Goal: Task Accomplishment & Management: Complete application form

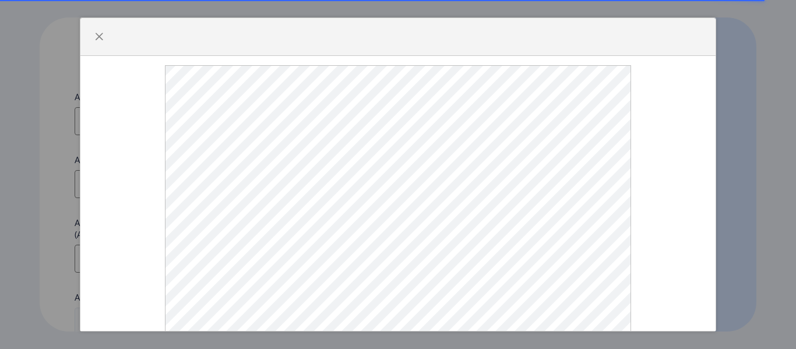
select select
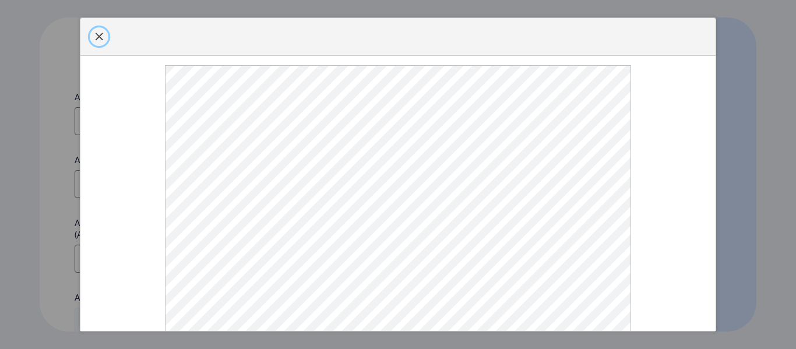
click at [98, 41] on span "button" at bounding box center [98, 36] width 9 height 9
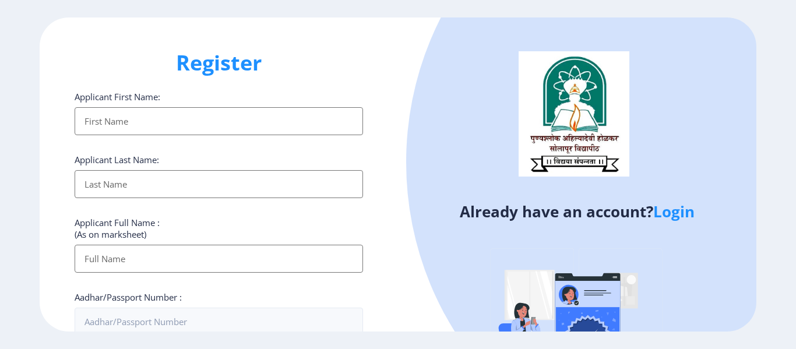
scroll to position [291, 0]
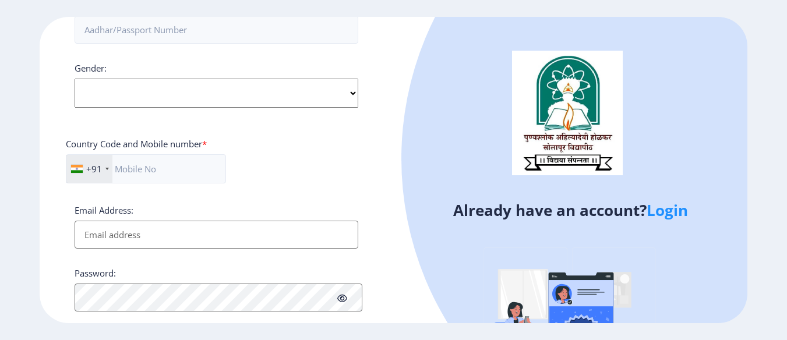
click at [673, 212] on link "Login" at bounding box center [667, 210] width 41 height 21
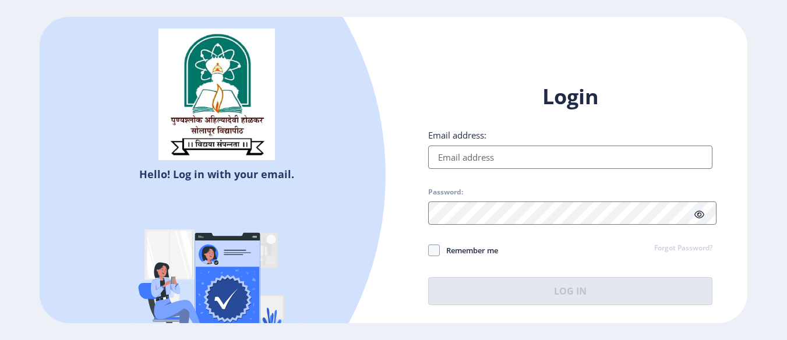
click at [458, 157] on input "Email address:" at bounding box center [570, 157] width 284 height 23
type input "[EMAIL_ADDRESS][DOMAIN_NAME]"
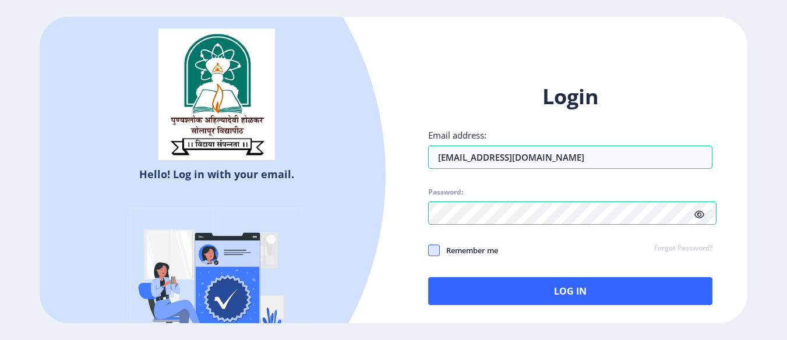
click at [440, 251] on span at bounding box center [434, 251] width 12 height 12
click at [429, 251] on input "Remember me" at bounding box center [428, 251] width 1 height 1
checkbox input "true"
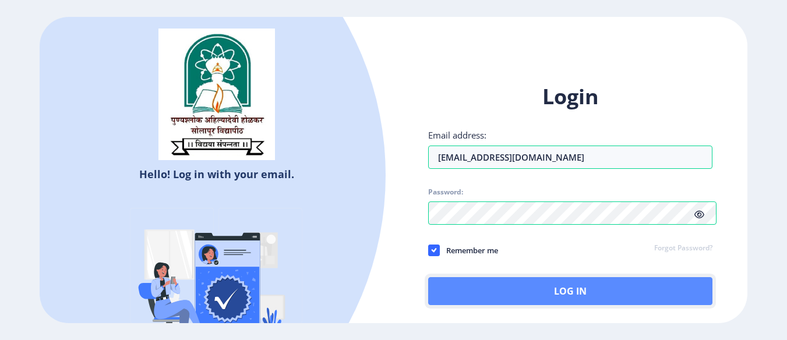
click at [500, 288] on button "Log In" at bounding box center [570, 291] width 284 height 28
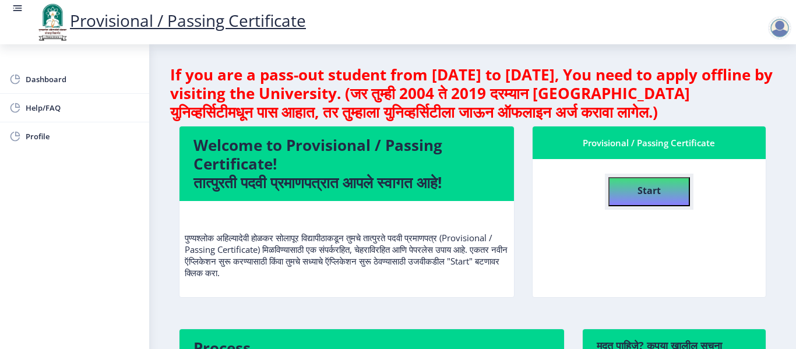
click at [645, 197] on h4 "Start" at bounding box center [649, 189] width 23 height 21
select select
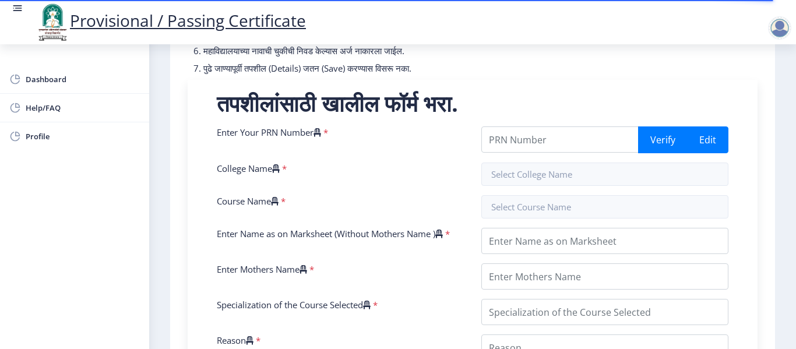
scroll to position [233, 0]
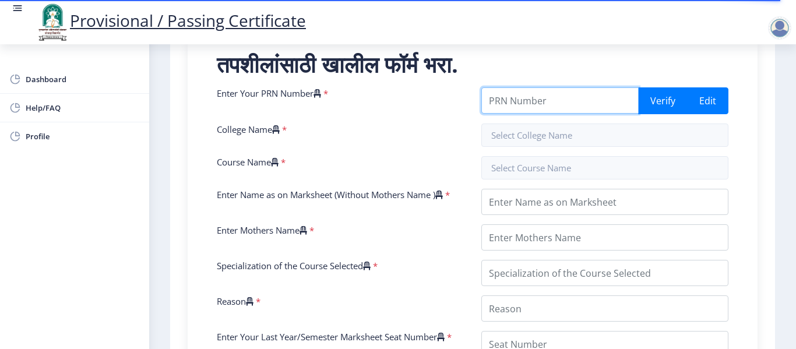
click at [546, 114] on input "Enter Your PRN Number" at bounding box center [559, 100] width 157 height 26
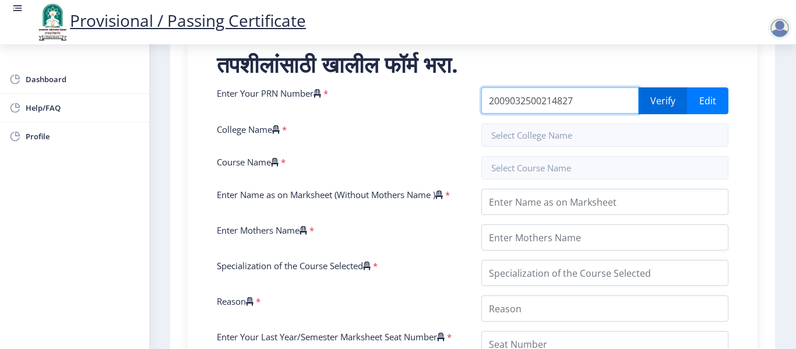
type input "2009032500214827"
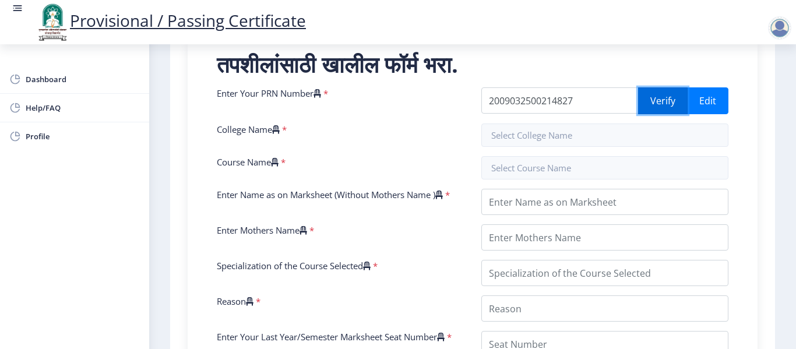
click at [657, 114] on button "Verify" at bounding box center [663, 100] width 50 height 27
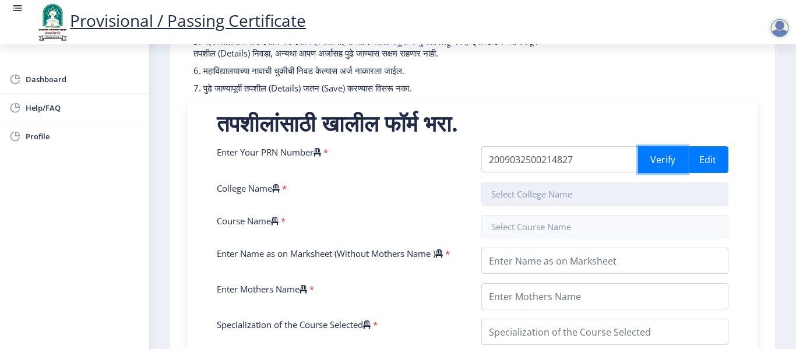
scroll to position [175, 0]
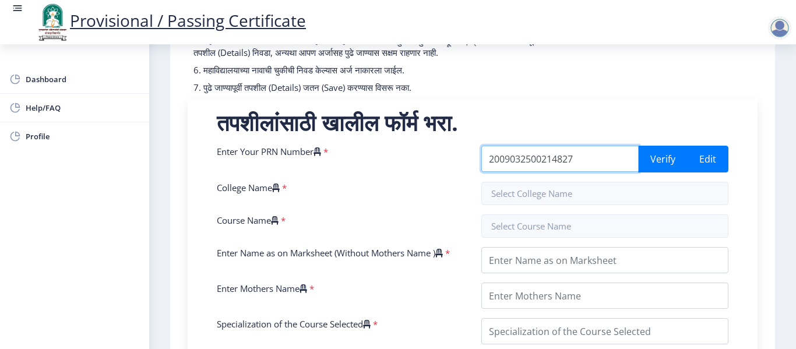
click at [601, 172] on input "2009032500214827" at bounding box center [559, 159] width 157 height 26
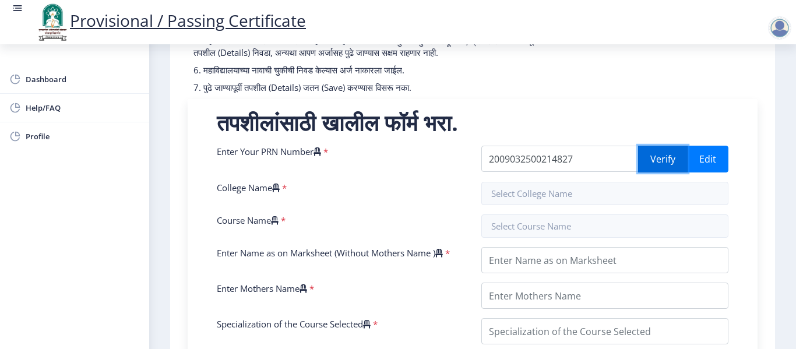
click at [655, 173] on button "Verify" at bounding box center [663, 159] width 50 height 27
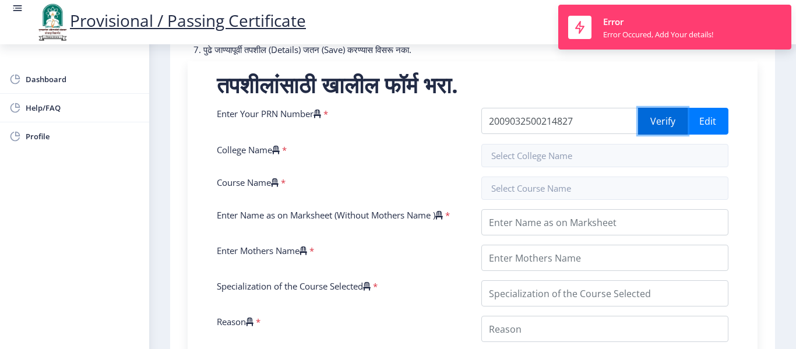
scroll to position [233, 0]
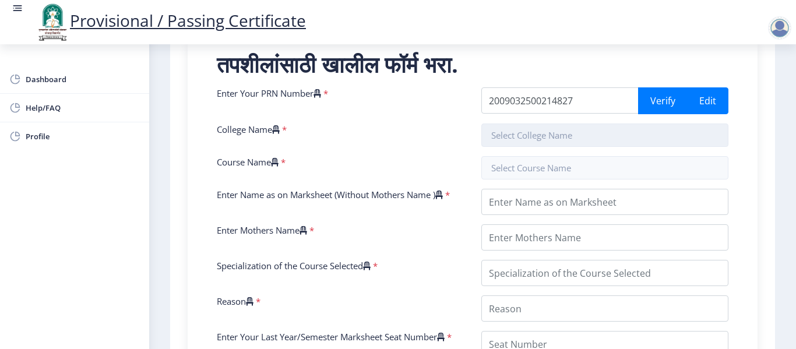
click at [545, 147] on input "text" at bounding box center [604, 135] width 247 height 23
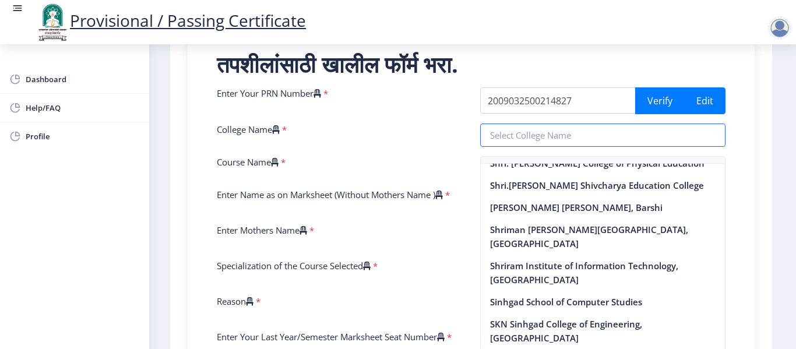
scroll to position [2389, 0]
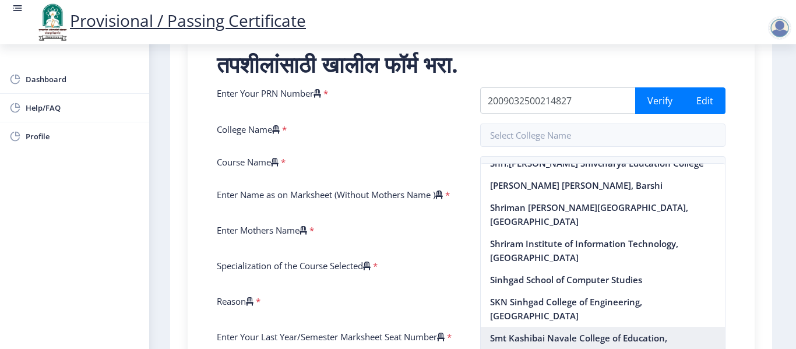
click at [514, 327] on nb-option "Smt Kashibai Navale College of Education, [GEOGRAPHIC_DATA]" at bounding box center [603, 345] width 245 height 36
type input "Smt Kashibai Navale College of Education, [GEOGRAPHIC_DATA]"
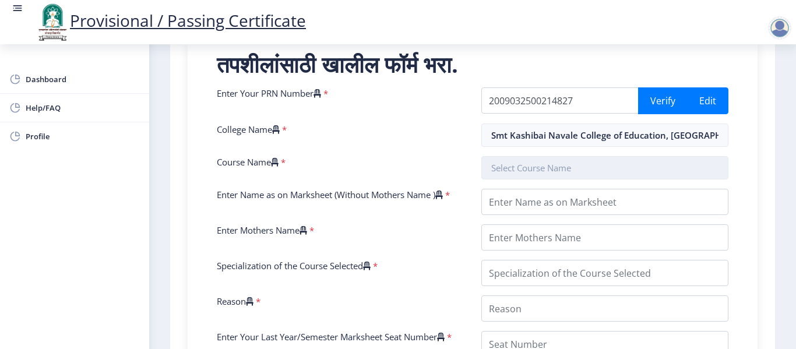
click at [507, 179] on input "text" at bounding box center [604, 167] width 247 height 23
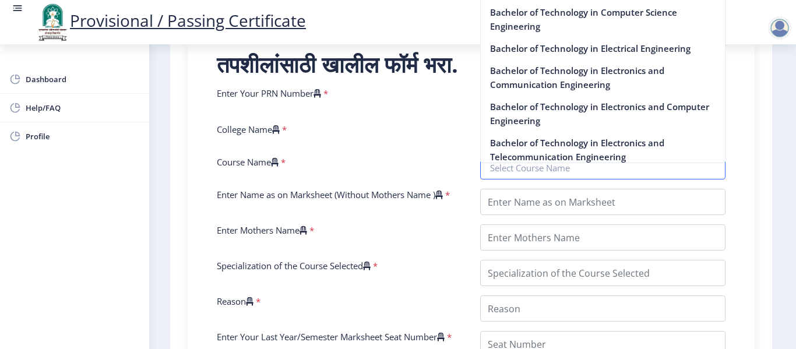
scroll to position [466, 0]
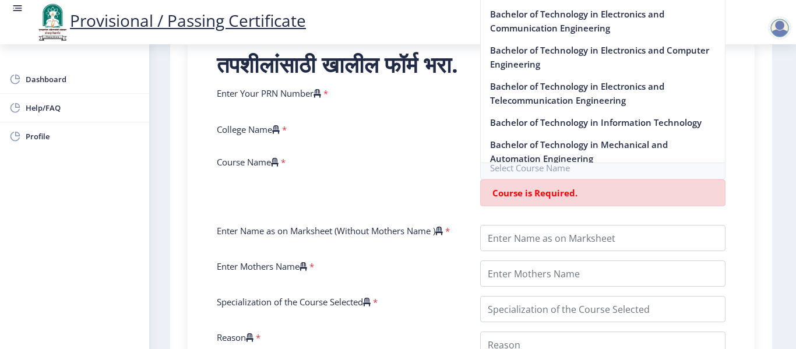
click at [463, 141] on div "College Name *" at bounding box center [339, 135] width 263 height 23
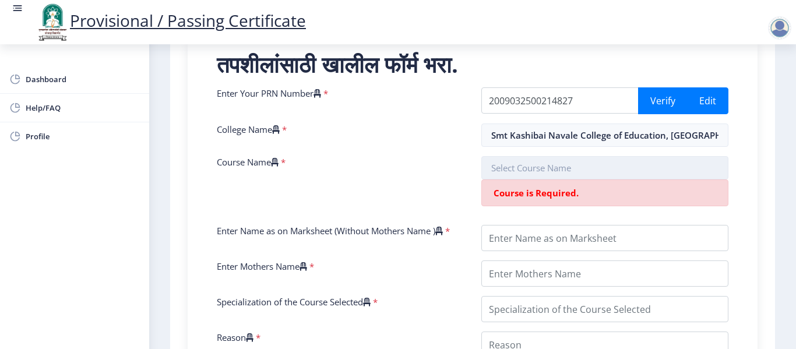
click at [513, 179] on input "text" at bounding box center [604, 167] width 247 height 23
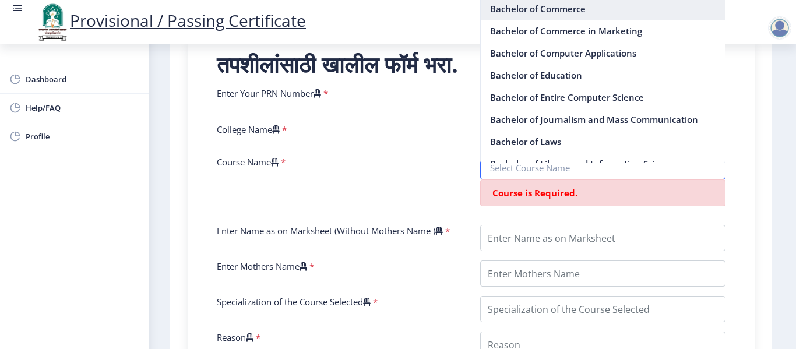
scroll to position [117, 0]
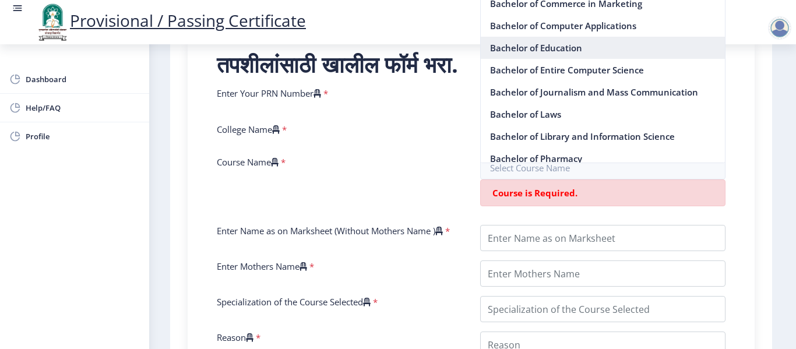
click at [548, 45] on nb-option "Bachelor of Education" at bounding box center [603, 48] width 245 height 22
type input "Bachelor of Education"
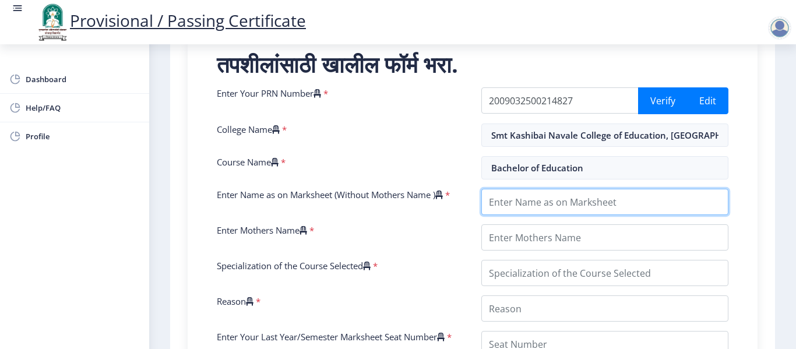
click at [531, 214] on input "Enter Name as on Marksheet (Without Mothers Name )" at bounding box center [604, 202] width 247 height 26
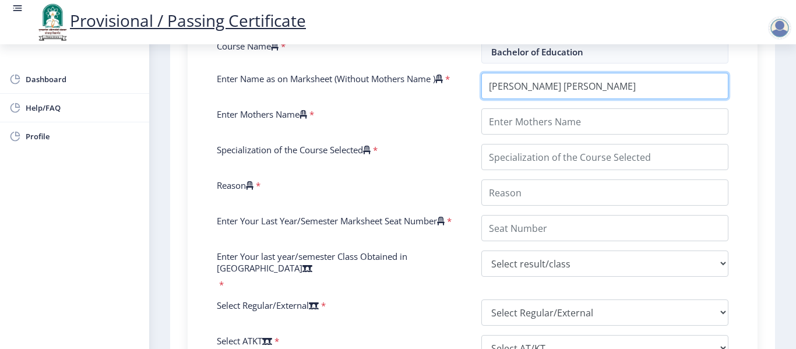
scroll to position [350, 0]
type input "[PERSON_NAME] [PERSON_NAME]"
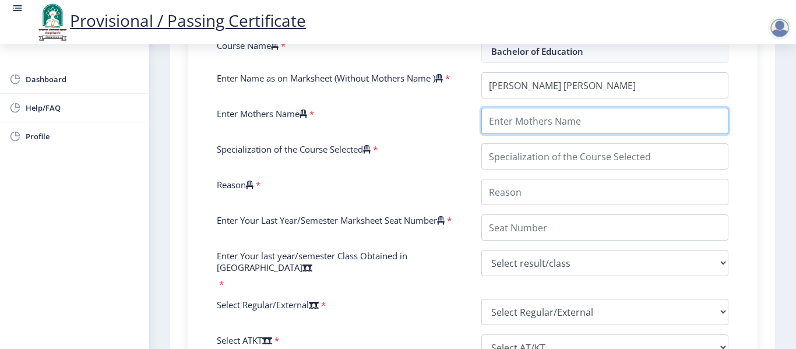
click at [527, 134] on input "Enter Mothers Name" at bounding box center [604, 121] width 247 height 26
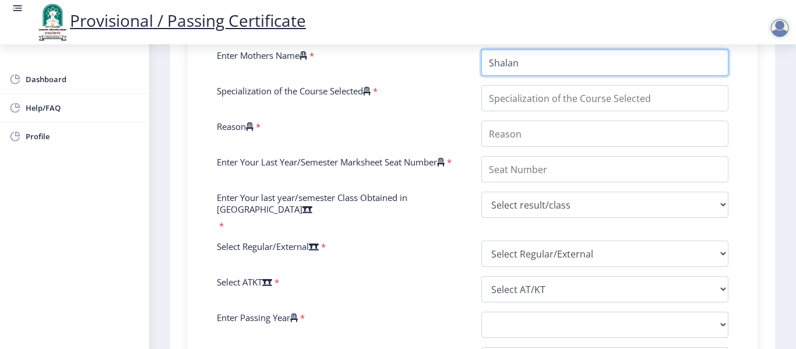
type input "Shalan"
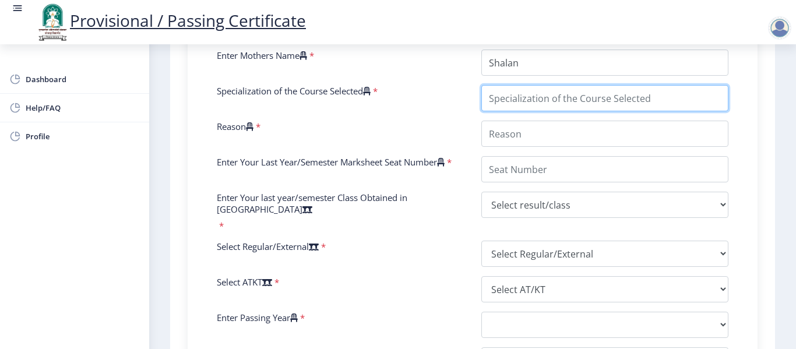
click at [506, 111] on input "Specialization of the Course Selected" at bounding box center [604, 98] width 247 height 26
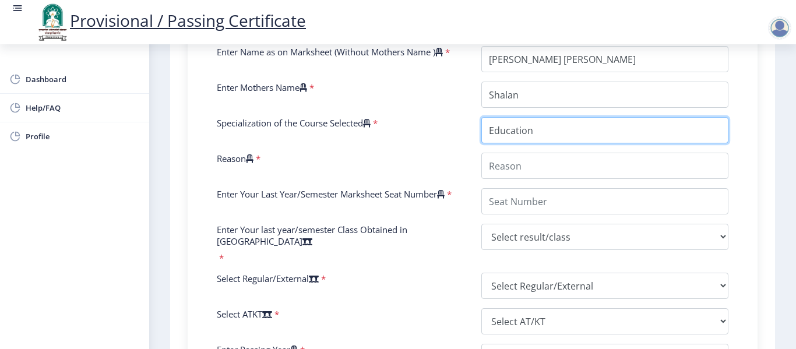
scroll to position [350, 0]
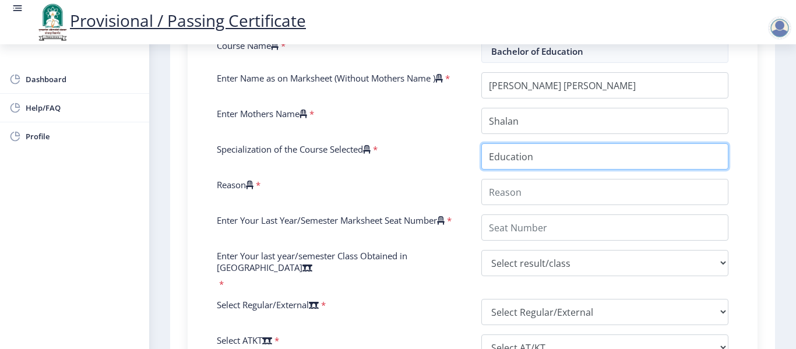
type input "Education"
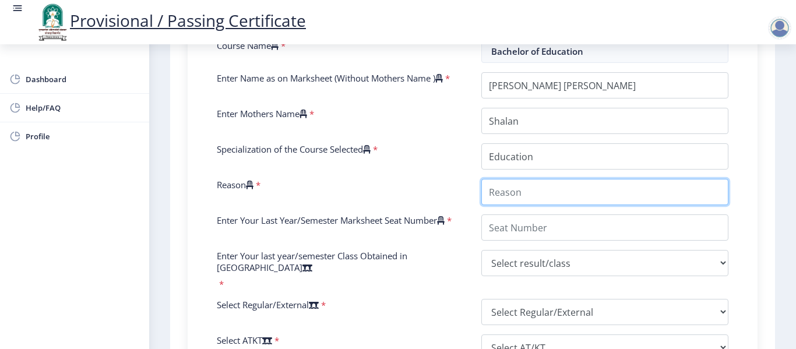
click at [516, 198] on input "Reason" at bounding box center [604, 192] width 247 height 26
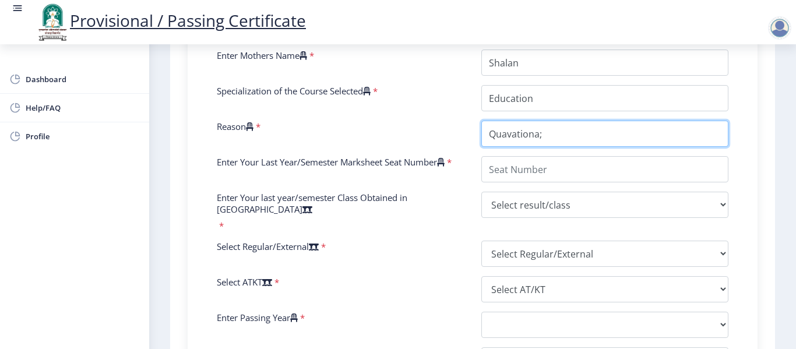
type input "Quavationa;"
drag, startPoint x: 564, startPoint y: 153, endPoint x: 469, endPoint y: 147, distance: 95.8
click at [469, 147] on div "Enter Your PRN Number * 2009032500214827 Verify Edit College Name * Smt Kashiba…" at bounding box center [472, 166] width 529 height 506
type input "oocupation"
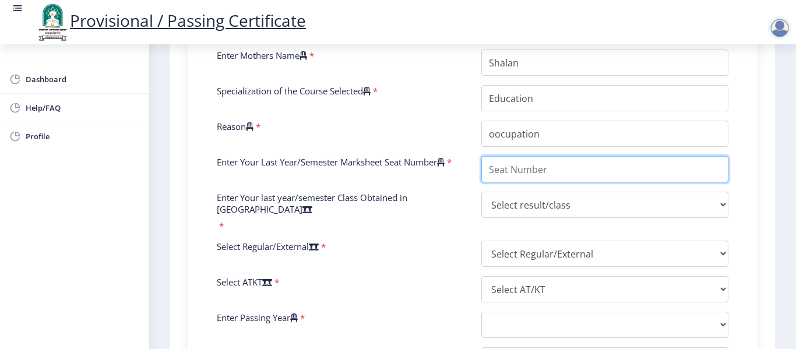
click at [504, 182] on input "Enter Your Last Year/Semester Marksheet Seat Number" at bounding box center [604, 169] width 247 height 26
type input "01601"
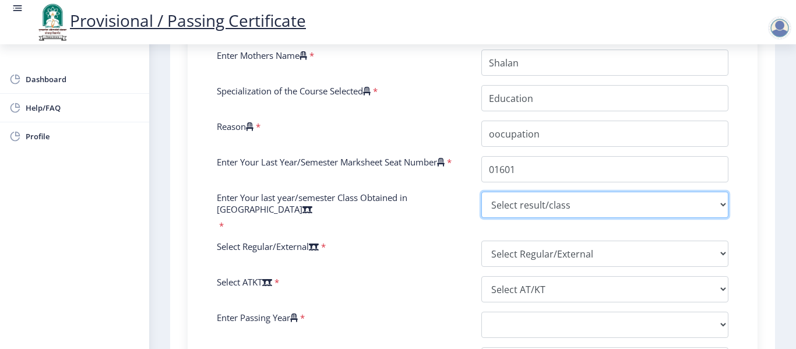
click at [507, 210] on select "Select result/class DISTINCTION FIRST CLASS HIGHER SECOND CLASS SECOND CLASS PA…" at bounding box center [604, 205] width 247 height 26
select select "Grade A"
click at [481, 203] on select "Select result/class DISTINCTION FIRST CLASS HIGHER SECOND CLASS SECOND CLASS PA…" at bounding box center [604, 205] width 247 height 26
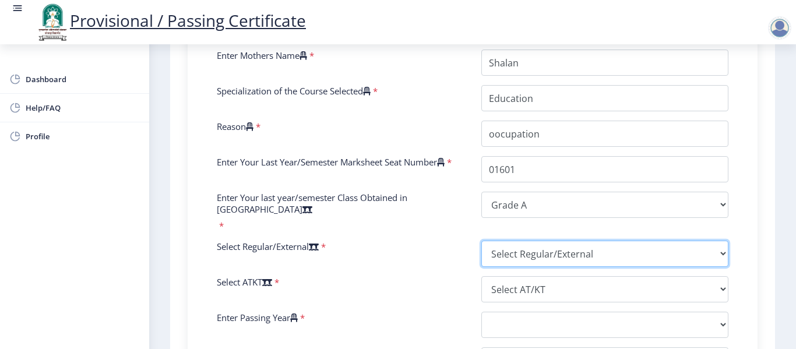
click at [514, 252] on select "Select Regular/External Regular External Special" at bounding box center [604, 254] width 247 height 26
select select "Regular"
click at [481, 241] on select "Select Regular/External Regular External Special" at bounding box center [604, 254] width 247 height 26
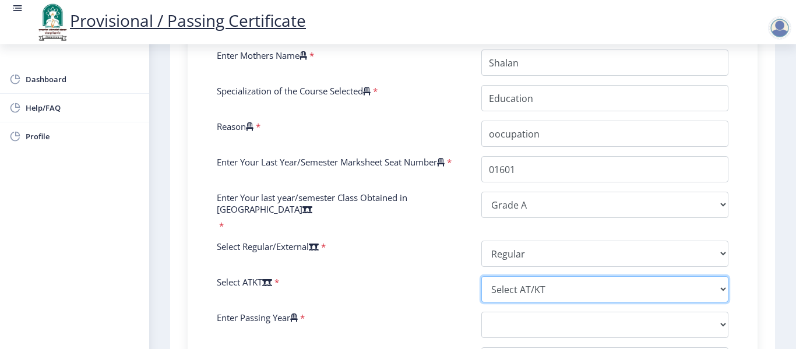
click at [514, 284] on select "Select AT/KT None ATKT" at bounding box center [604, 289] width 247 height 26
select select "None"
click at [481, 276] on select "Select AT/KT None ATKT" at bounding box center [604, 289] width 247 height 26
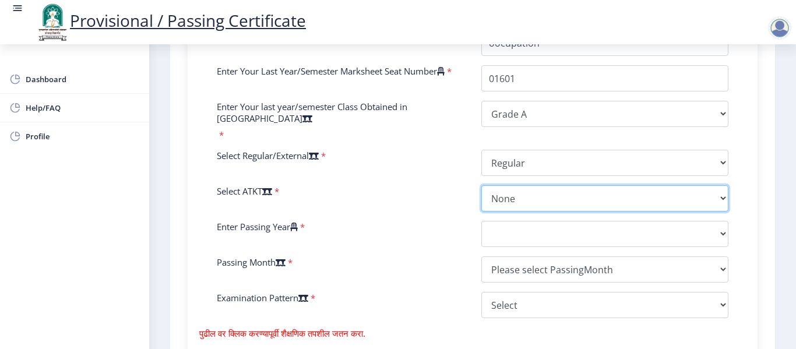
scroll to position [525, 0]
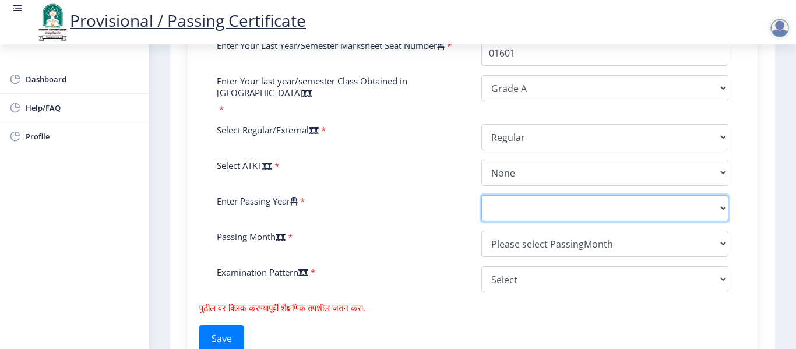
click at [503, 212] on select "2025 2024 2023 2022 2021 2020 2019 2018 2017 2016 2015 2014 2013 2012 2011 2010…" at bounding box center [604, 208] width 247 height 26
select select "2010"
click at [481, 195] on select "2025 2024 2023 2022 2021 2020 2019 2018 2017 2016 2015 2014 2013 2012 2011 2010…" at bounding box center [604, 208] width 247 height 26
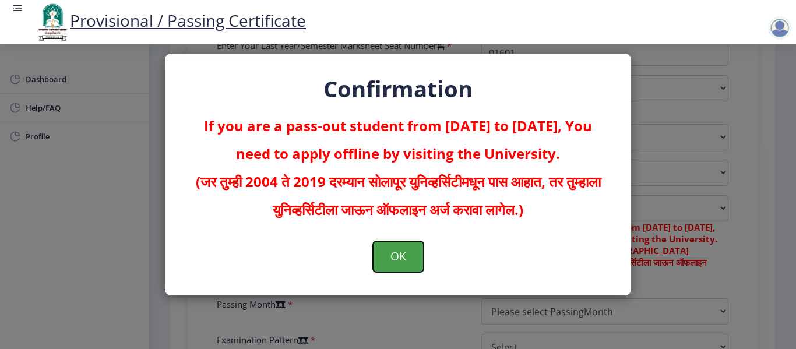
click at [416, 261] on button "OK" at bounding box center [398, 256] width 51 height 30
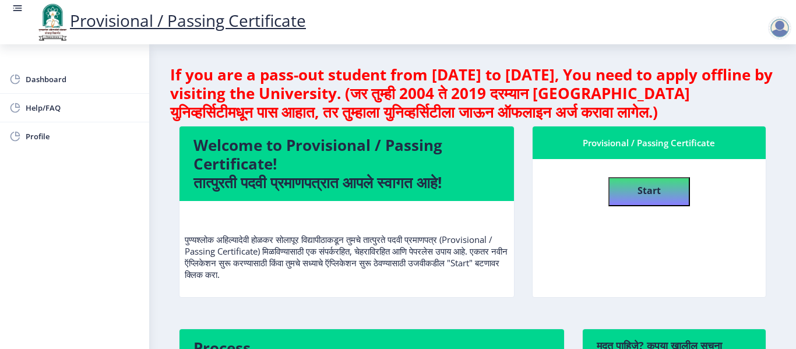
scroll to position [2, 0]
select select
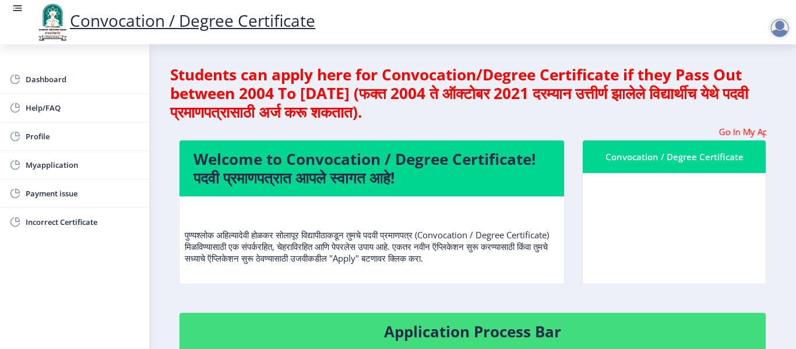
click at [558, 131] on marquee "Go In My Application Tab and check the status of Errata" at bounding box center [472, 132] width 587 height 12
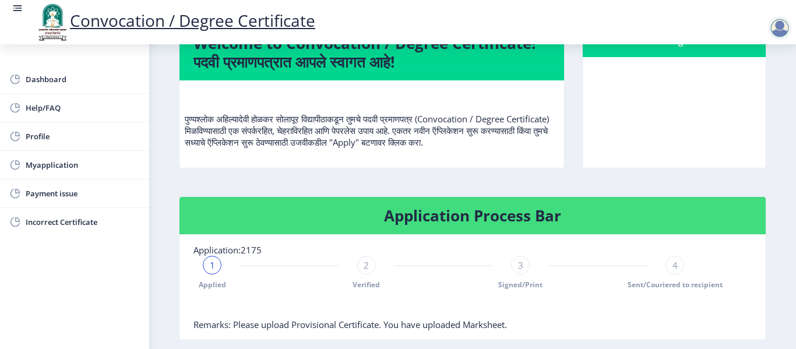
scroll to position [175, 0]
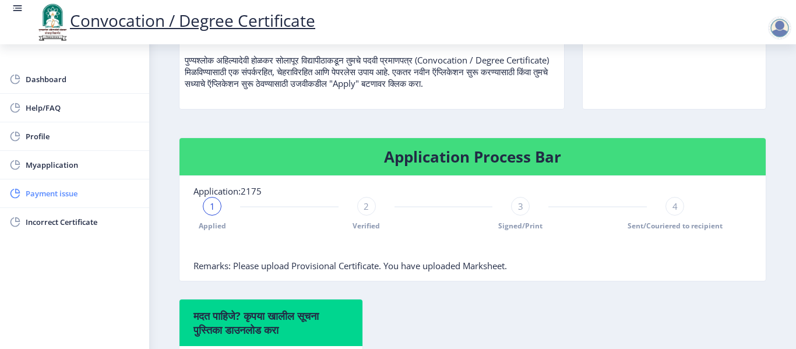
click at [69, 192] on span "Payment issue" at bounding box center [83, 193] width 114 height 14
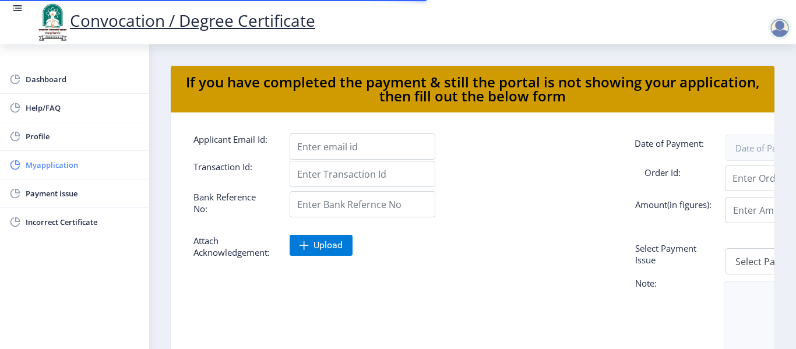
click at [66, 167] on span "Myapplication" at bounding box center [83, 165] width 114 height 14
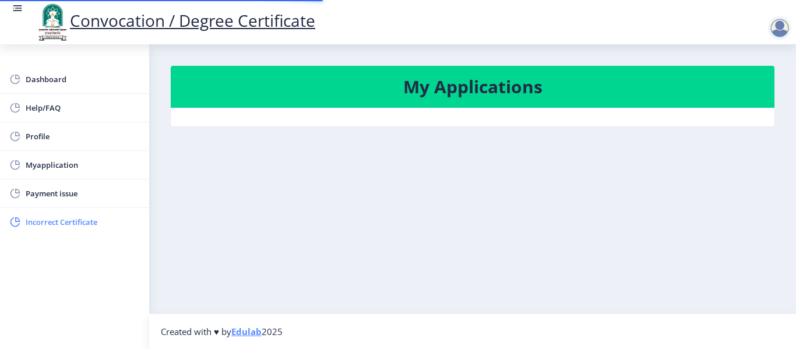
click at [66, 221] on span "Incorrect Certificate" at bounding box center [83, 222] width 114 height 14
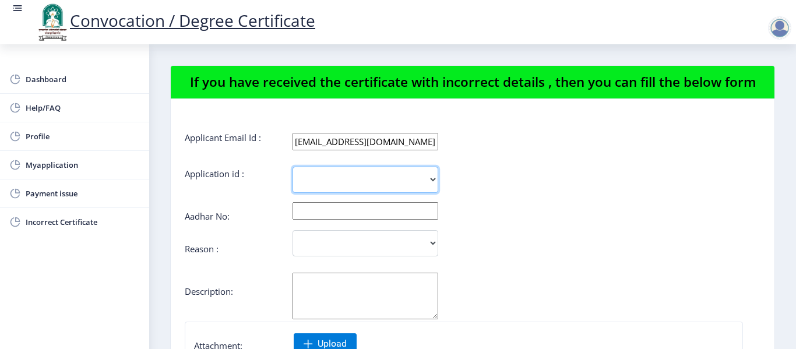
click at [358, 175] on select "2175" at bounding box center [366, 180] width 146 height 26
select select "2175"
click at [293, 167] on select "2175" at bounding box center [366, 180] width 146 height 26
click at [342, 219] on input "text" at bounding box center [366, 210] width 146 height 17
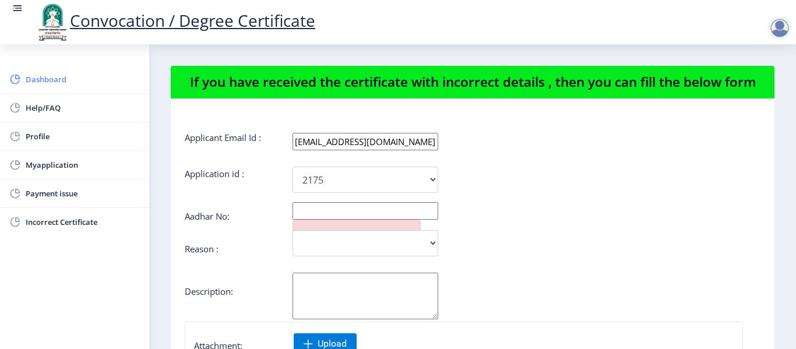
click at [54, 84] on span "Dashboard" at bounding box center [83, 79] width 114 height 14
